Goal: Check status

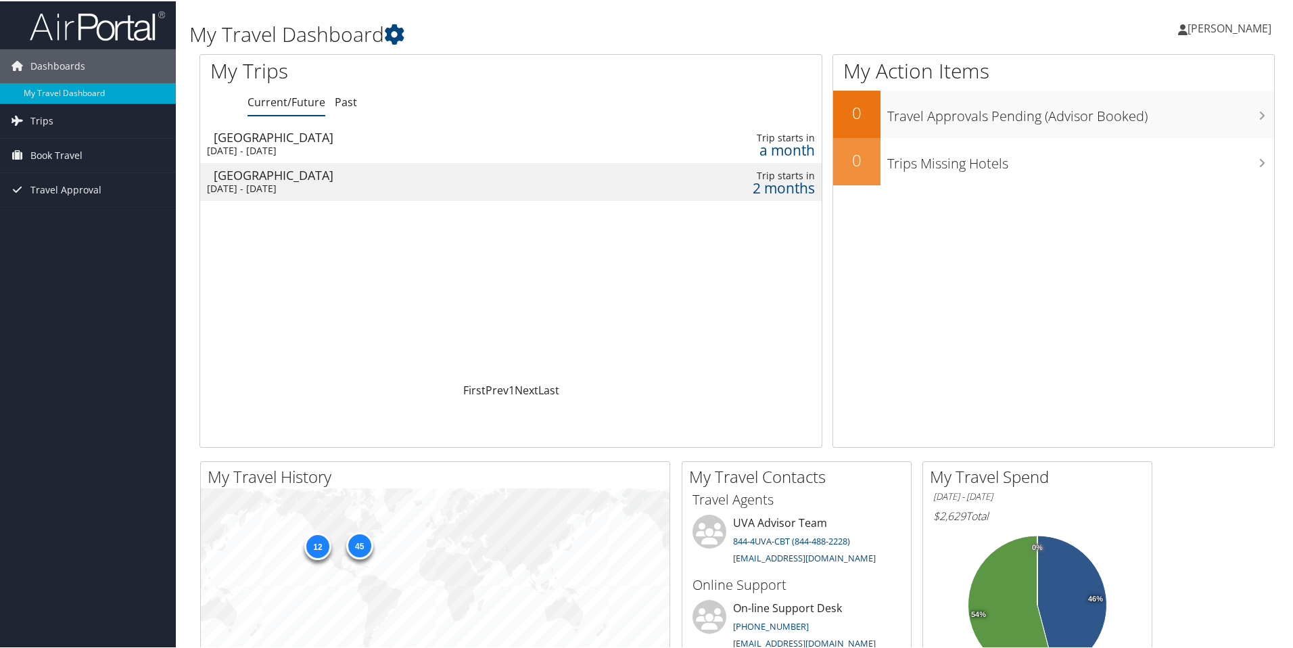
click at [276, 176] on div "Raleigh" at bounding box center [393, 174] width 358 height 12
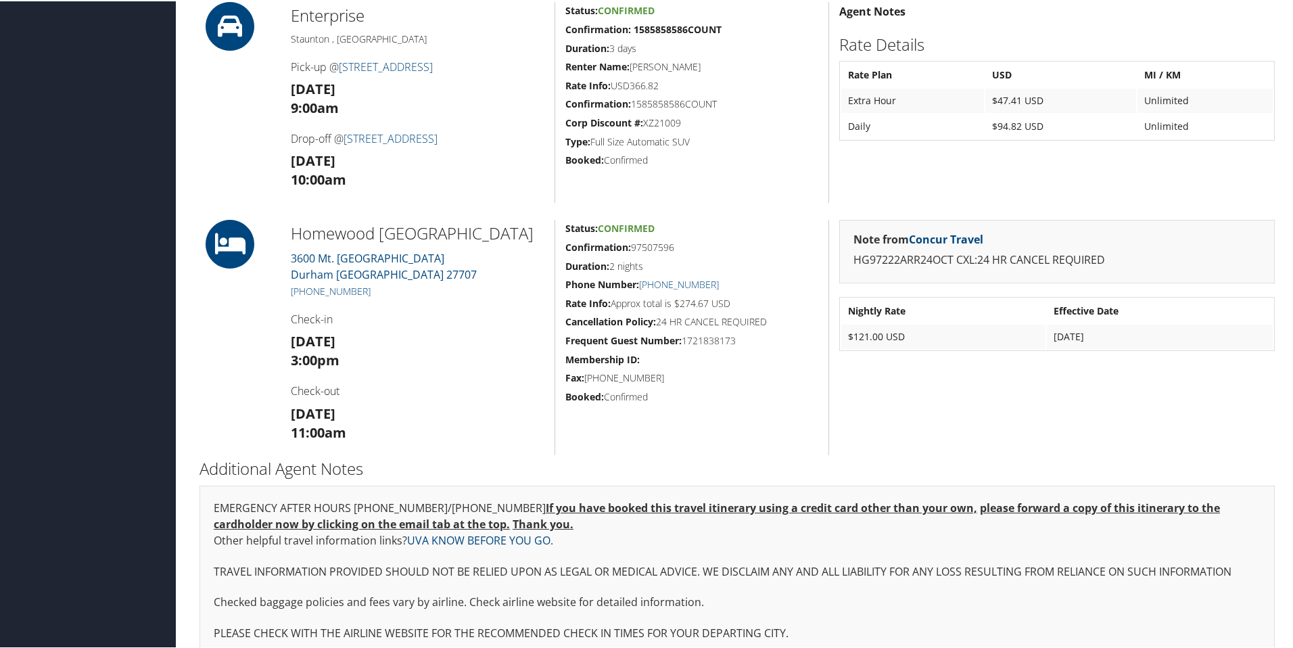
scroll to position [460, 0]
